Goal: Information Seeking & Learning: Check status

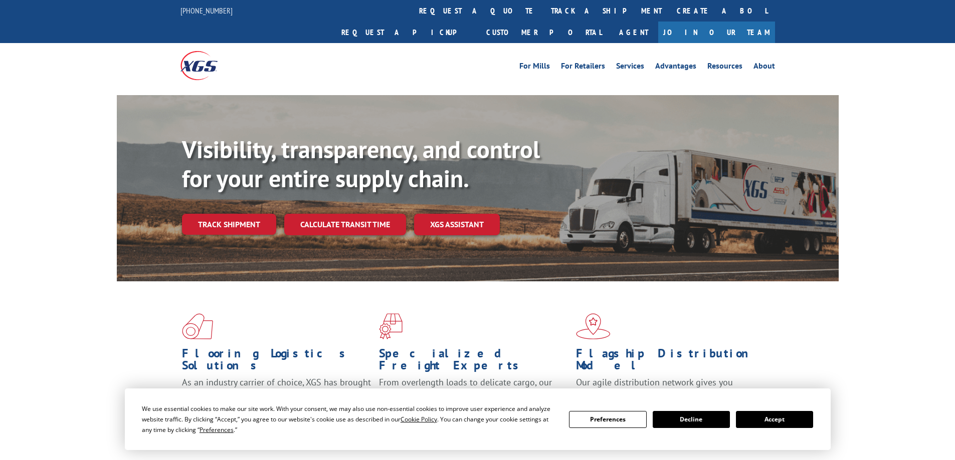
click at [543, 5] on link "track a shipment" at bounding box center [606, 11] width 126 height 22
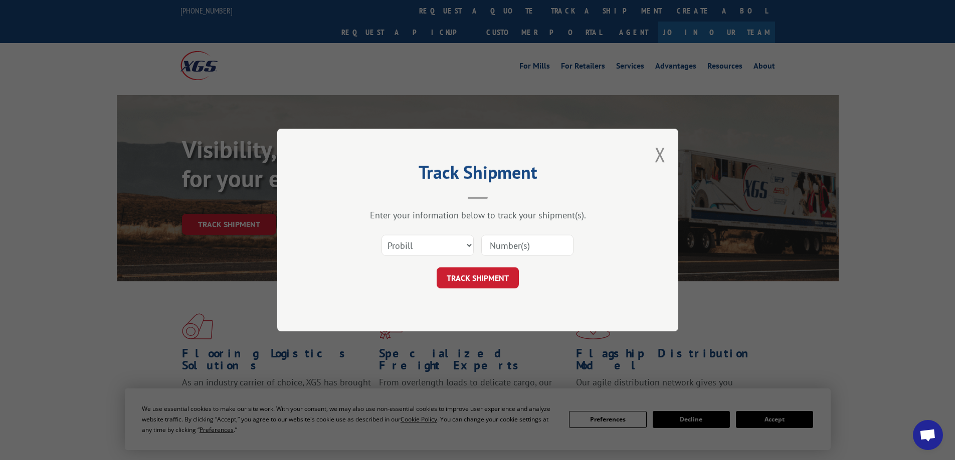
click at [528, 251] on input at bounding box center [527, 245] width 92 height 21
paste input "2875943"
type input "2875943"
click at [502, 284] on button "TRACK SHIPMENT" at bounding box center [477, 278] width 82 height 21
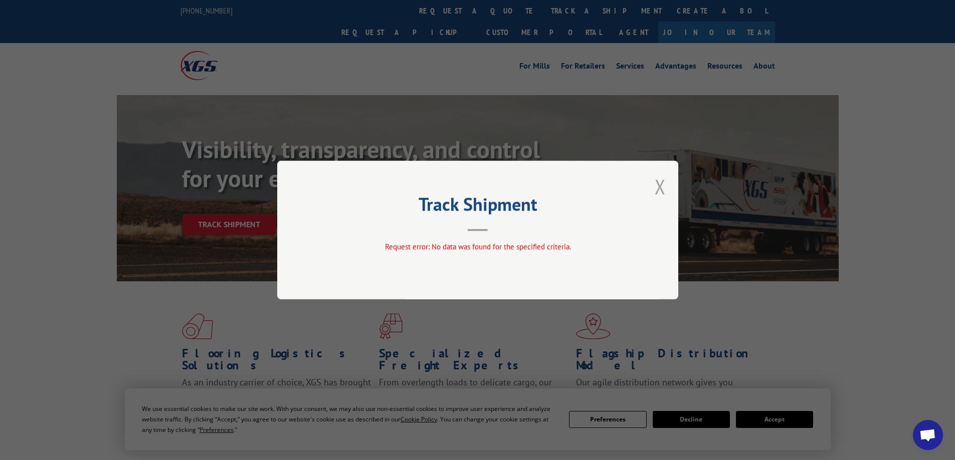
click at [656, 178] on button "Close modal" at bounding box center [659, 186] width 11 height 27
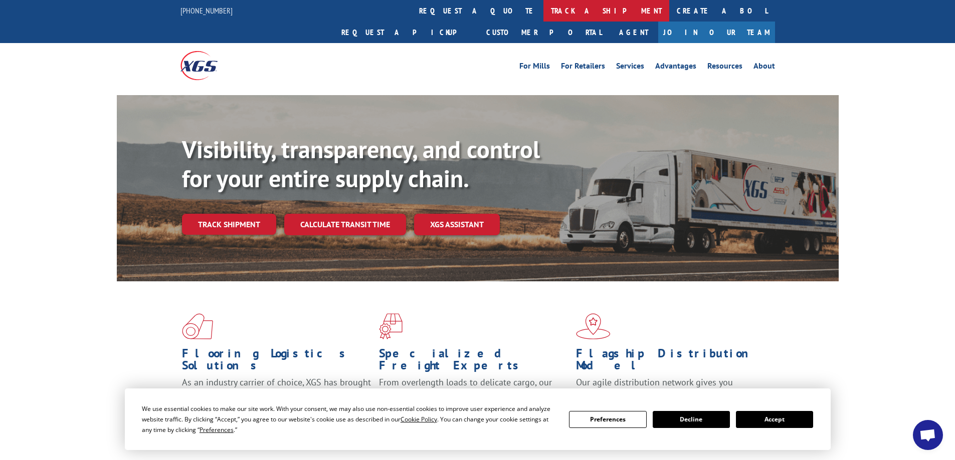
click at [543, 12] on link "track a shipment" at bounding box center [606, 11] width 126 height 22
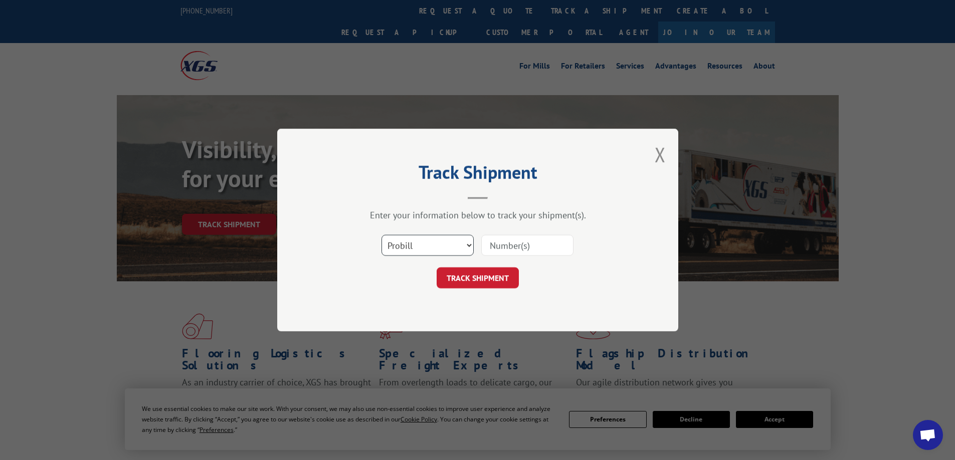
click at [418, 241] on select "Select category... Probill BOL PO" at bounding box center [427, 245] width 92 height 21
select select "bol"
click at [381, 235] on select "Select category... Probill BOL PO" at bounding box center [427, 245] width 92 height 21
click at [487, 248] on input at bounding box center [527, 245] width 92 height 21
paste input "2875943"
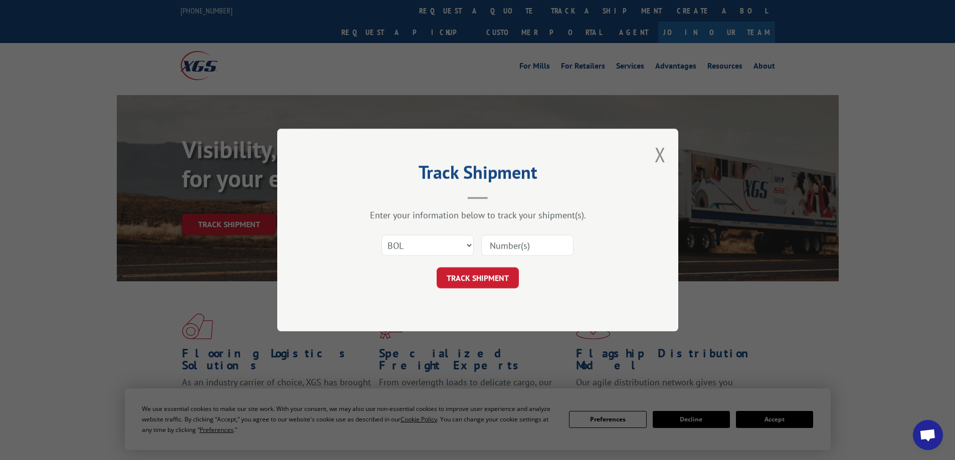
type input "2875943"
click button "TRACK SHIPMENT" at bounding box center [477, 278] width 82 height 21
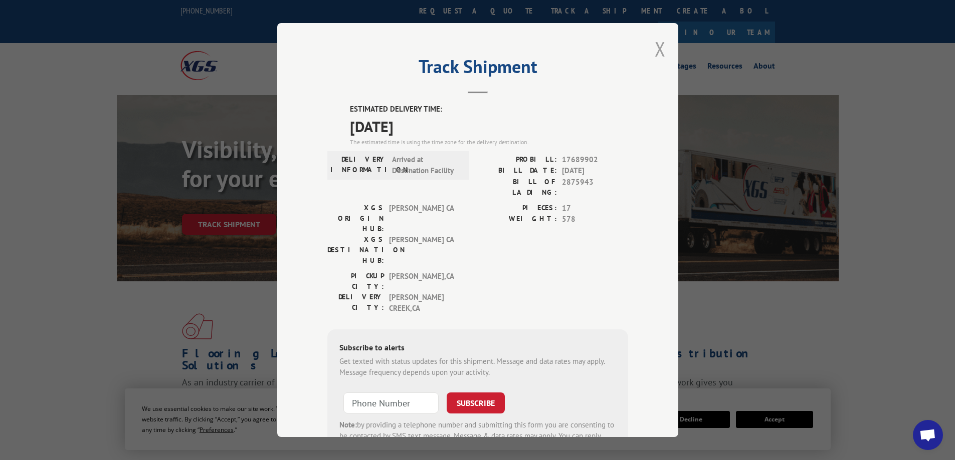
click at [654, 49] on button "Close modal" at bounding box center [659, 49] width 11 height 27
